Goal: Find specific page/section: Find specific page/section

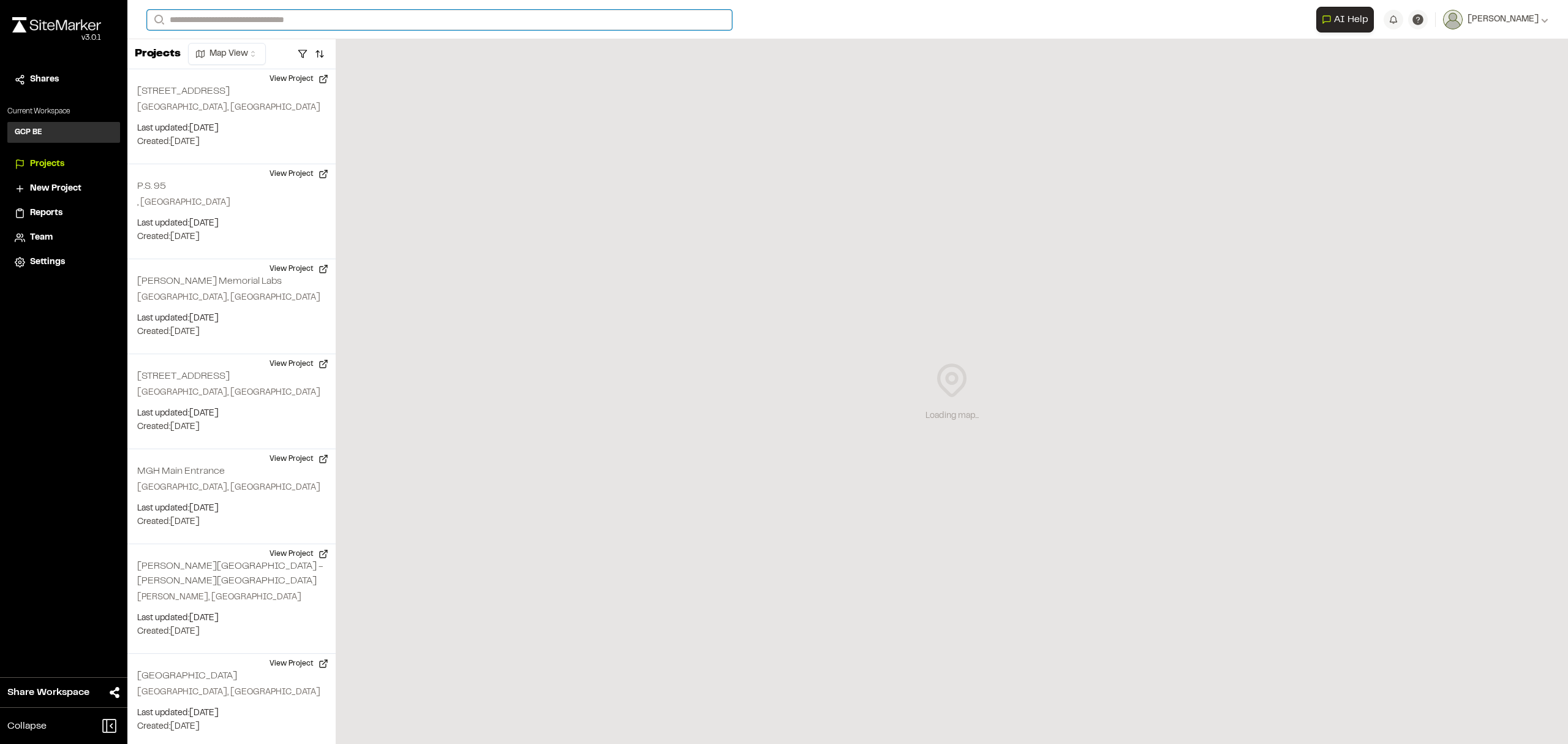
click at [200, 21] on input "Search" at bounding box center [440, 20] width 585 height 21
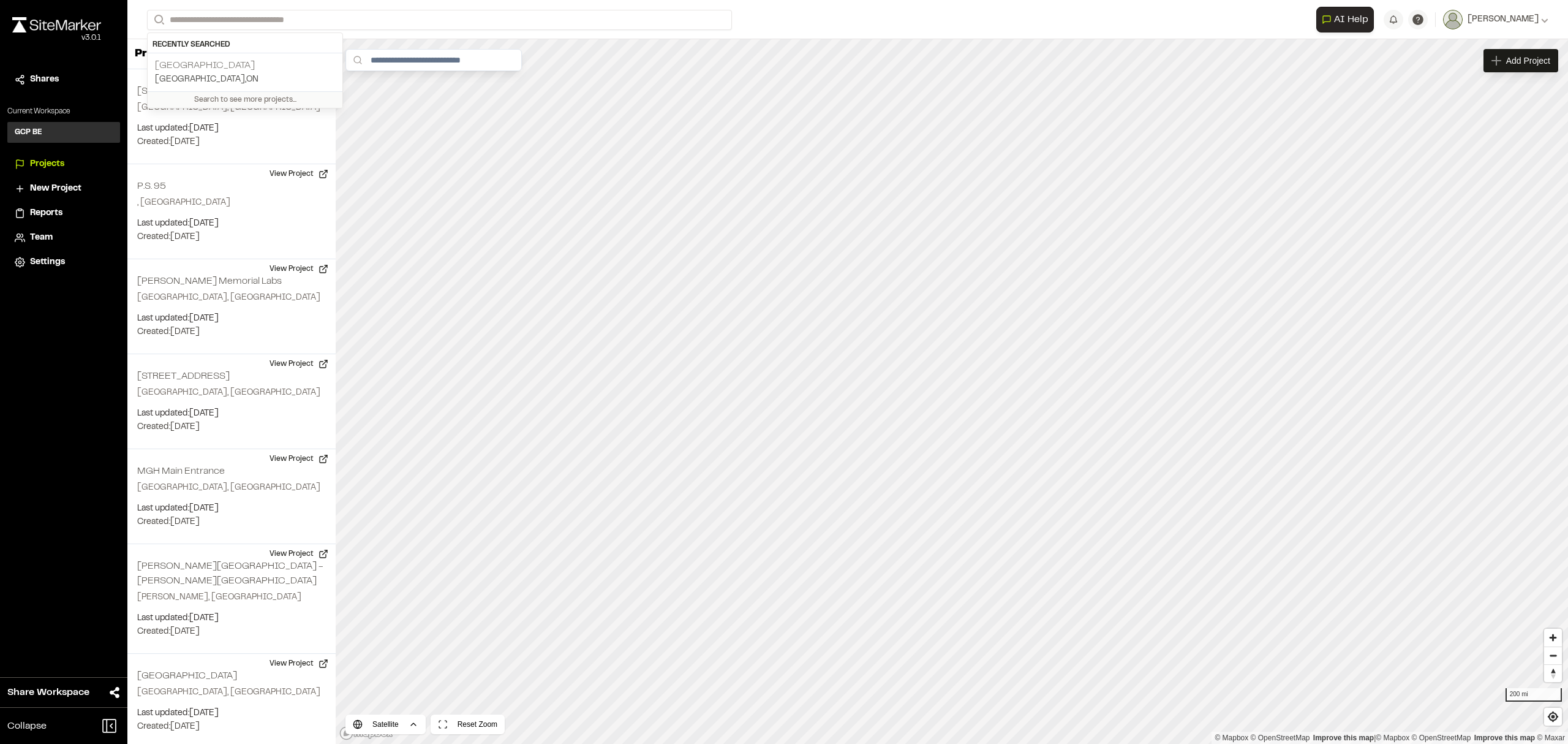
click at [195, 63] on p "[GEOGRAPHIC_DATA]" at bounding box center [245, 66] width 180 height 14
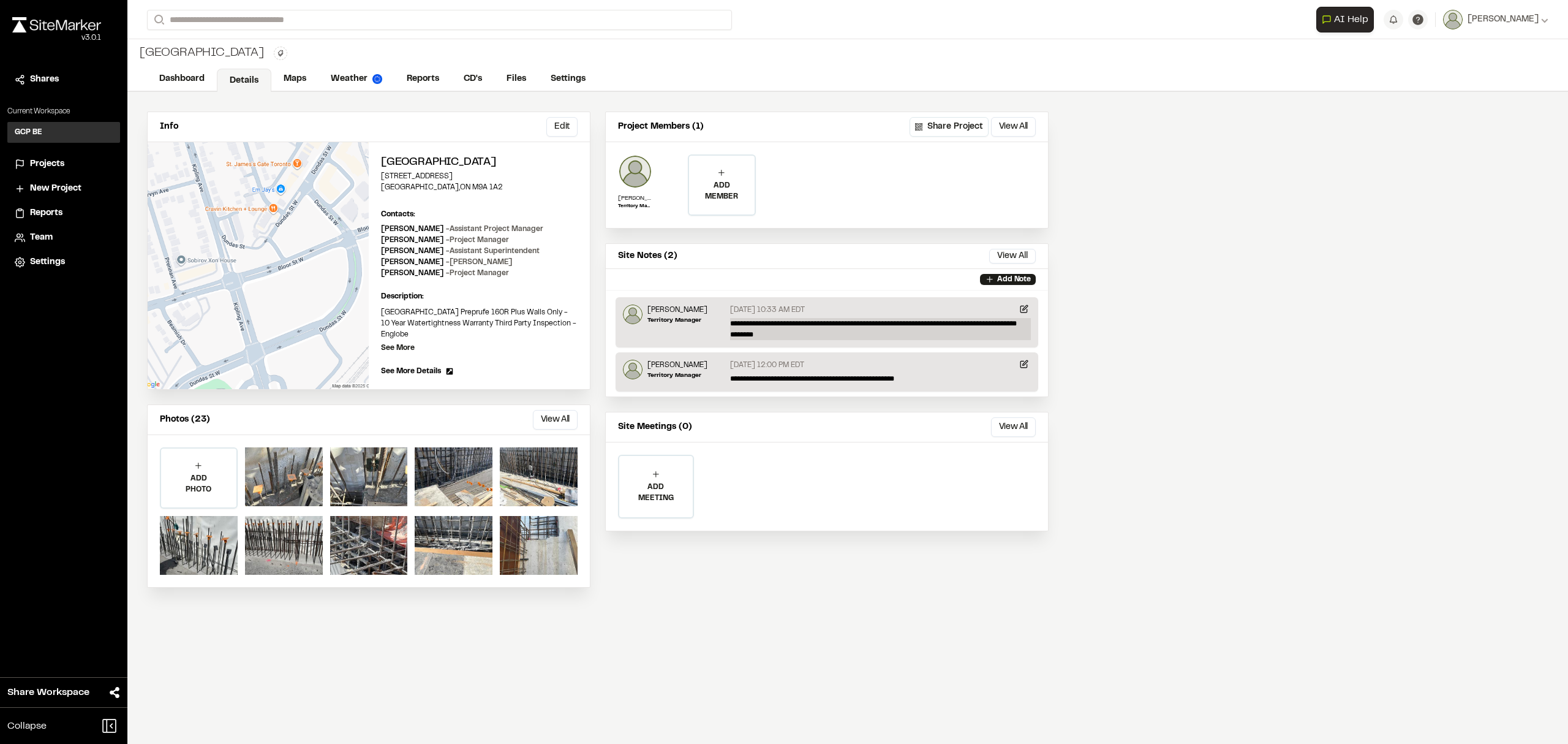
click at [739, 325] on p "**********" at bounding box center [880, 328] width 301 height 22
click at [239, 77] on link "Details" at bounding box center [244, 80] width 55 height 23
click at [244, 78] on link "Details" at bounding box center [244, 80] width 55 height 23
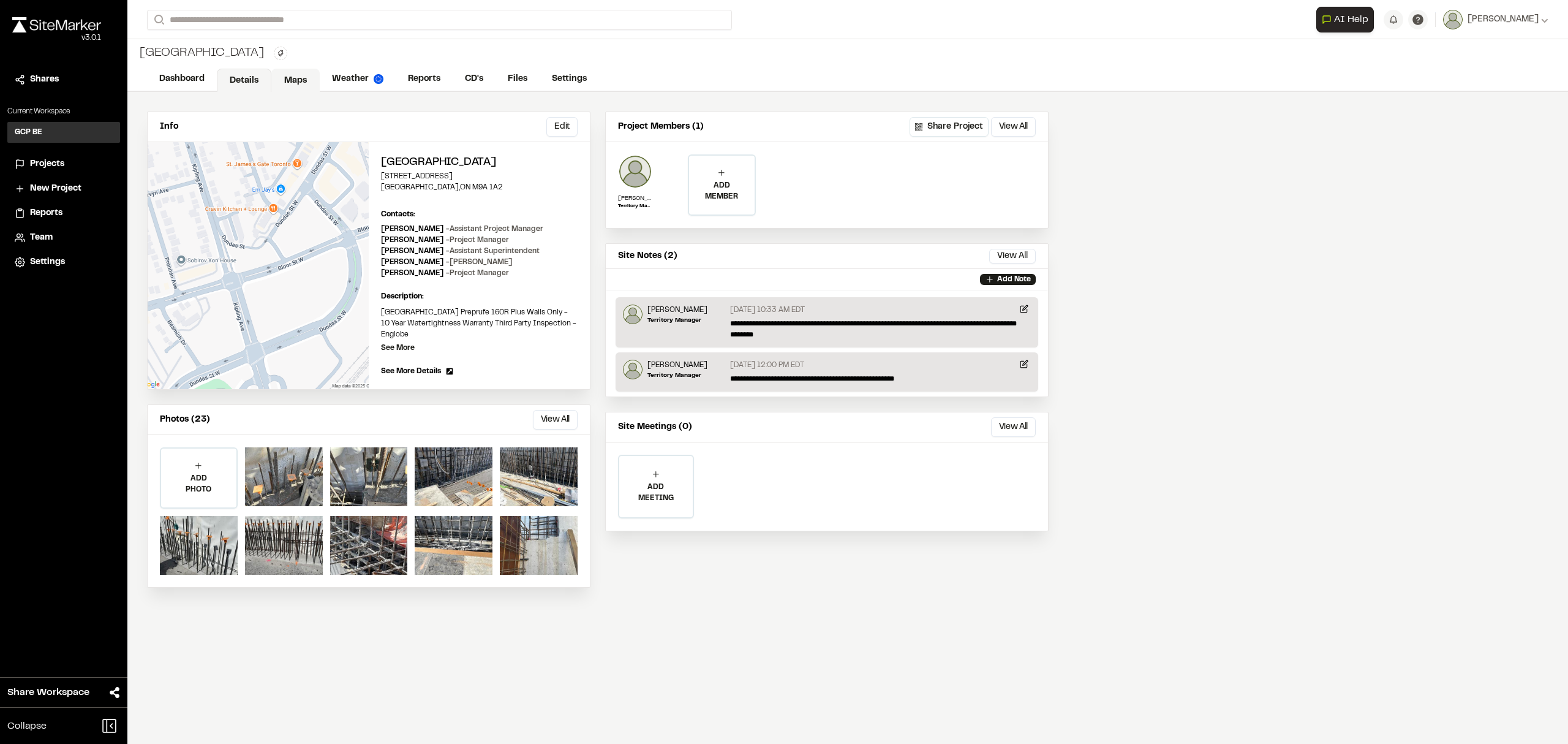
click at [283, 78] on link "Maps" at bounding box center [296, 80] width 48 height 23
